Goal: Task Accomplishment & Management: Use online tool/utility

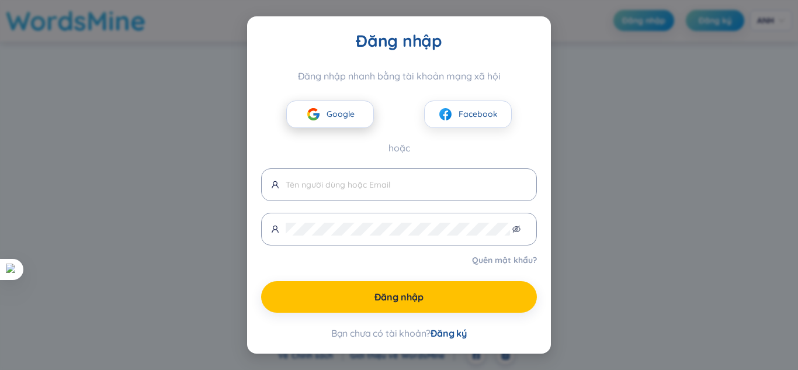
click at [337, 112] on font "Google" at bounding box center [341, 114] width 28 height 11
drag, startPoint x: 340, startPoint y: 115, endPoint x: 335, endPoint y: 120, distance: 7.1
click at [335, 120] on span "Google" at bounding box center [341, 114] width 28 height 13
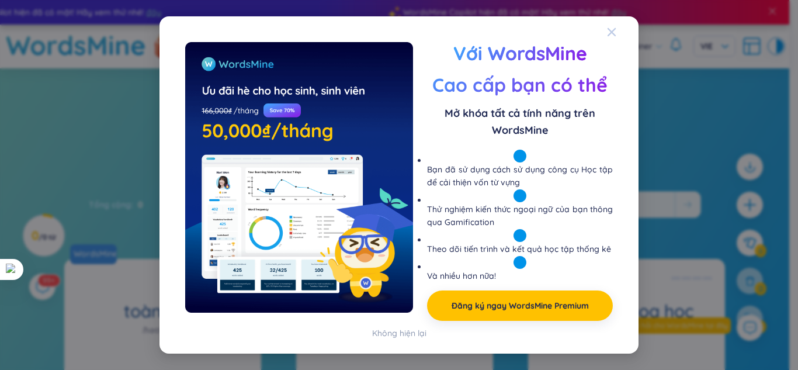
click at [608, 32] on icon "Đóng" at bounding box center [611, 31] width 9 height 9
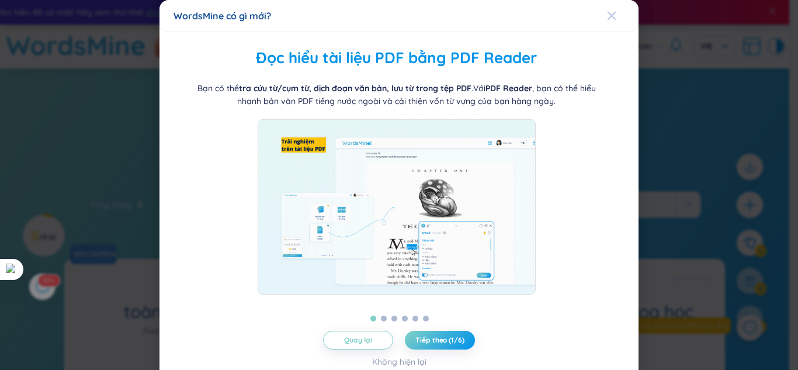
click at [607, 15] on icon "Đóng" at bounding box center [611, 15] width 9 height 9
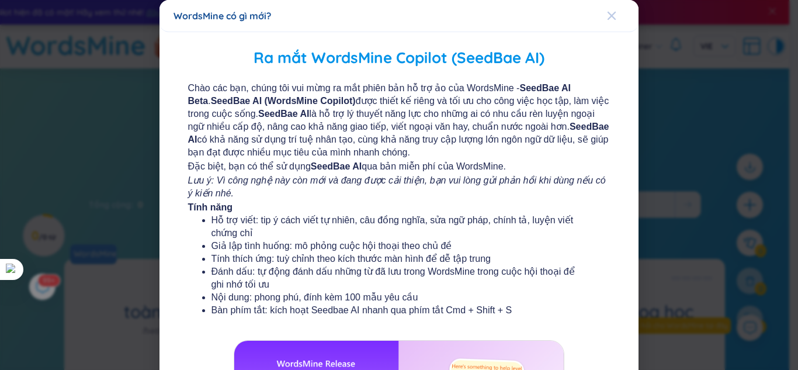
click at [607, 18] on icon "Đóng" at bounding box center [611, 15] width 9 height 9
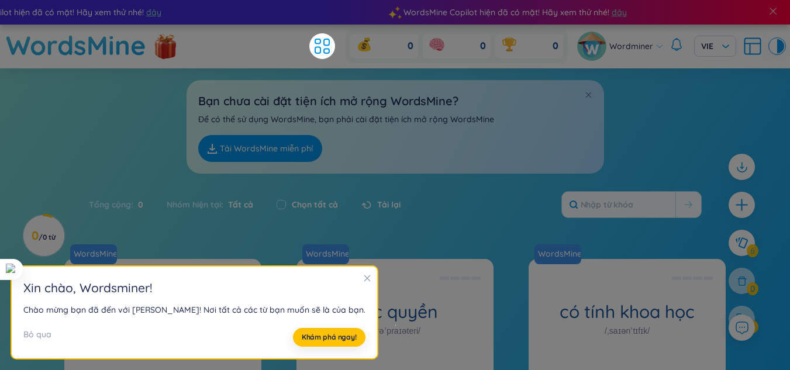
click at [363, 281] on icon "đóng" at bounding box center [367, 278] width 8 height 8
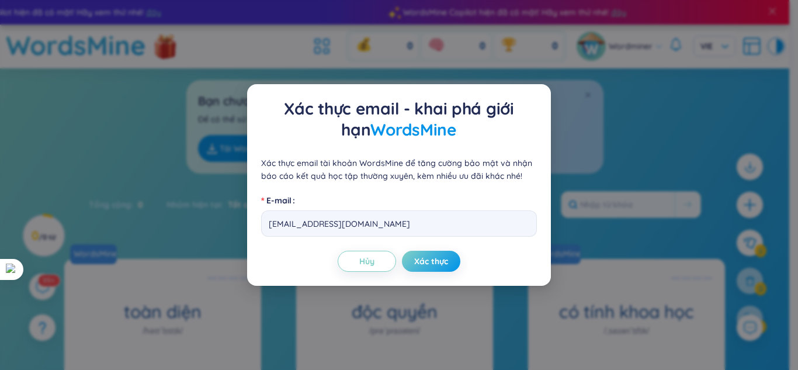
click at [587, 110] on div "Xác thực email - khai phá giới hạn WordsMine Xác thực email tài khoản WordsMine…" at bounding box center [399, 185] width 798 height 370
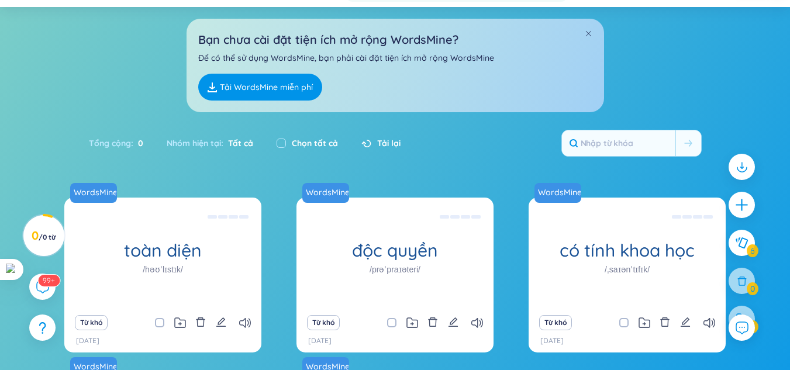
scroll to position [78, 0]
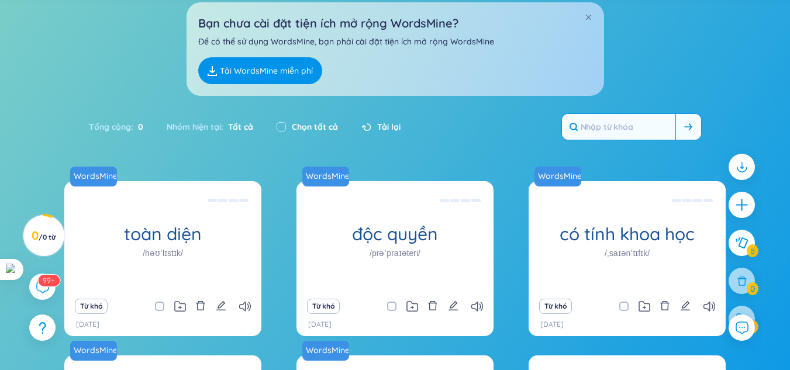
click at [626, 130] on input "text" at bounding box center [618, 127] width 113 height 26
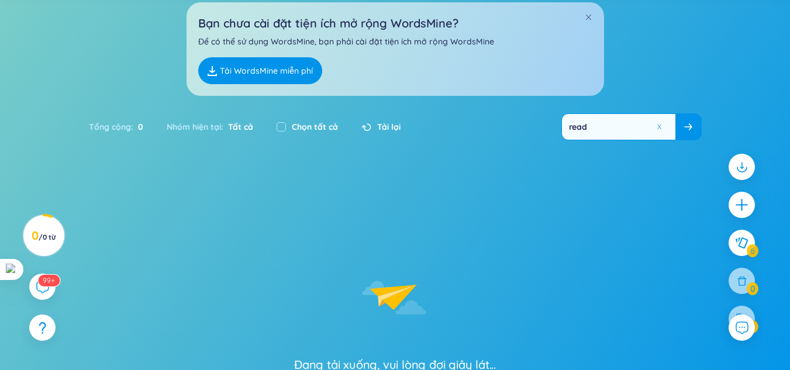
type input "read"
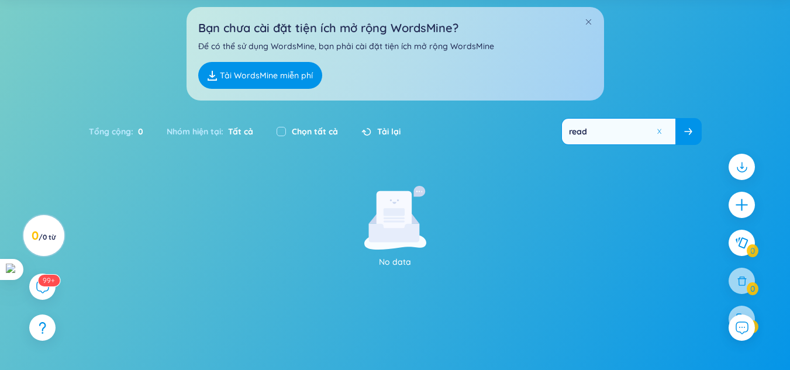
scroll to position [57, 0]
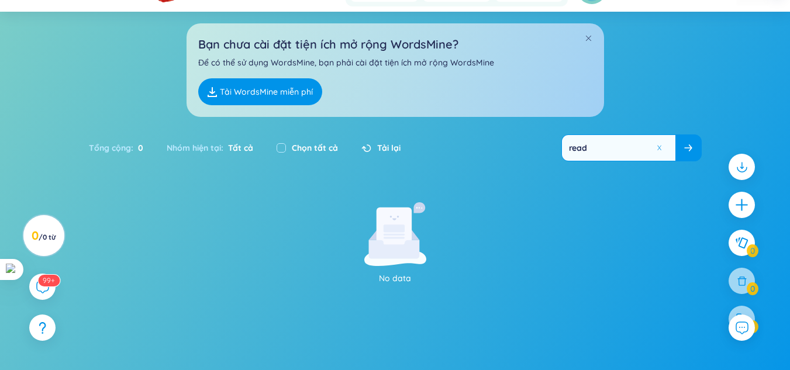
click at [387, 152] on font "Tải lại" at bounding box center [388, 148] width 23 height 11
